Goal: Navigation & Orientation: Find specific page/section

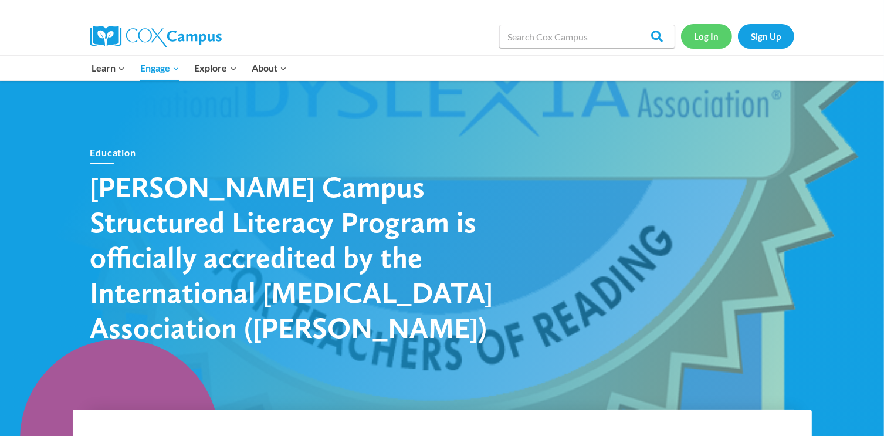
click at [712, 40] on link "Log In" at bounding box center [706, 36] width 51 height 24
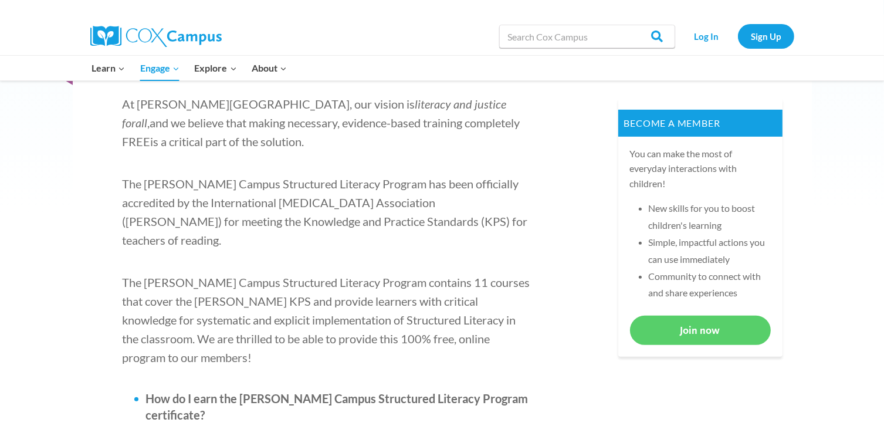
scroll to position [469, 0]
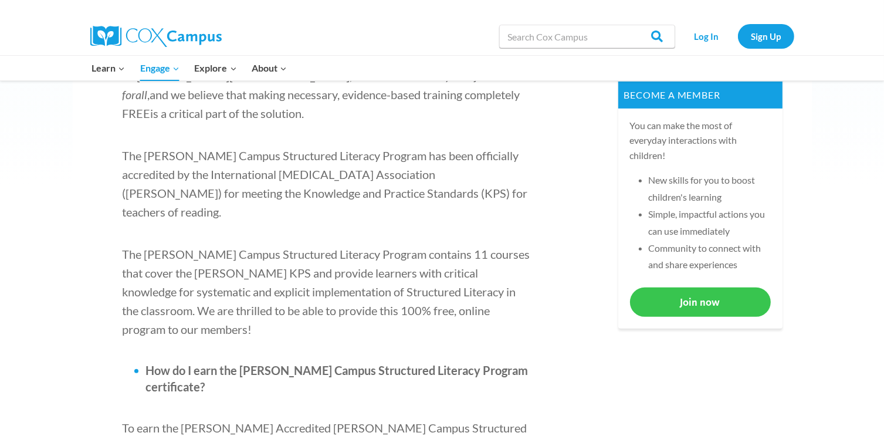
click at [655, 305] on link "Join now" at bounding box center [700, 301] width 141 height 29
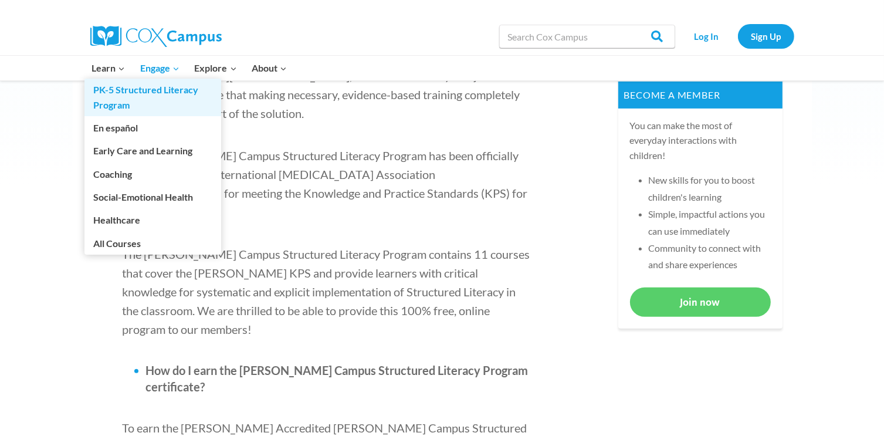
click at [126, 107] on link "PK-5 Structured Literacy Program" at bounding box center [152, 98] width 137 height 38
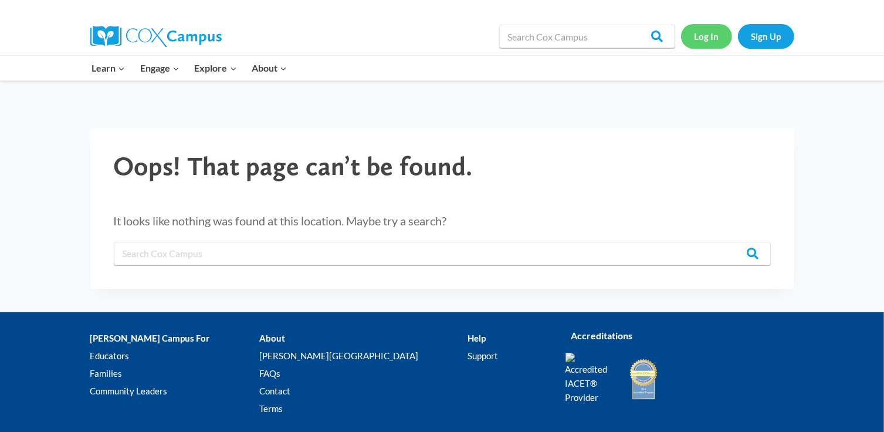
click at [709, 40] on link "Log In" at bounding box center [706, 36] width 51 height 24
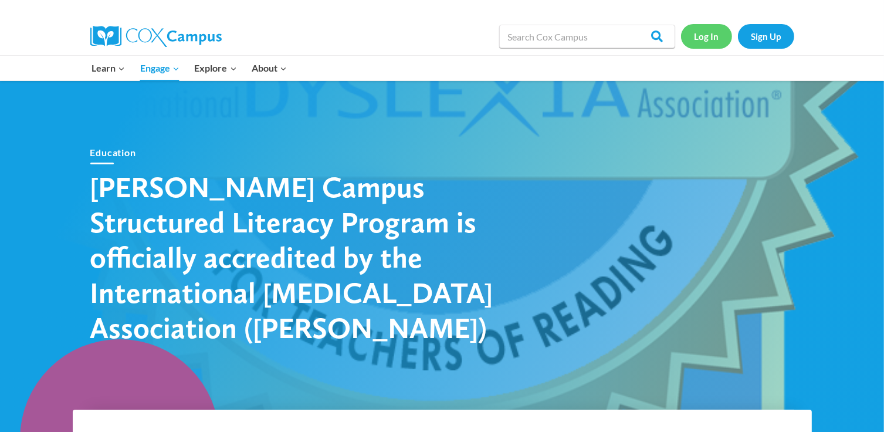
click at [706, 45] on link "Log In" at bounding box center [706, 36] width 51 height 24
